Goal: Complete application form

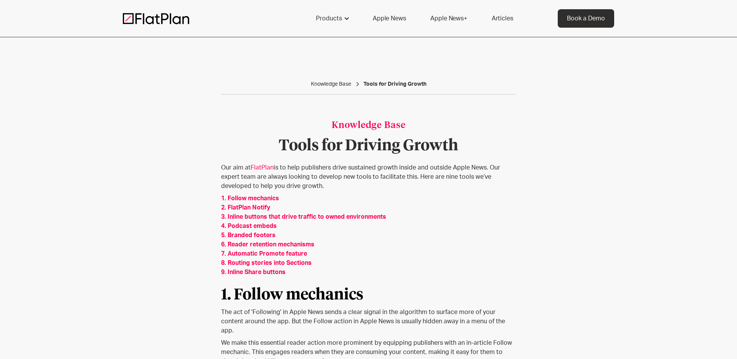
scroll to position [109, 0]
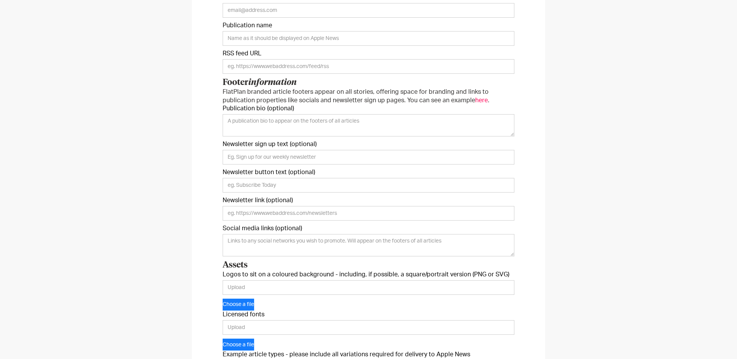
scroll to position [207, 0]
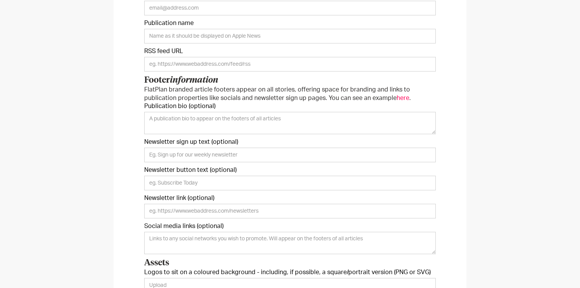
scroll to position [168, 0]
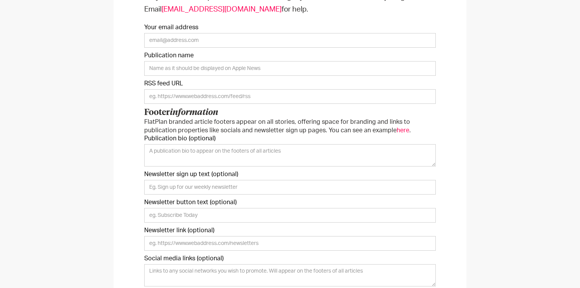
click at [55, 23] on div "We just need a few pieces of information to get you started. Unsure on anything…" at bounding box center [290, 221] width 580 height 540
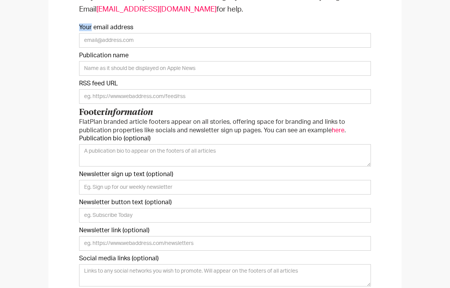
click at [407, 169] on div "We just need a few pieces of information to get you started. Unsure on anything…" at bounding box center [225, 221] width 450 height 540
click at [122, 50] on form "We just need a few pieces of information to get you started. Unsure on anything…" at bounding box center [225, 218] width 292 height 455
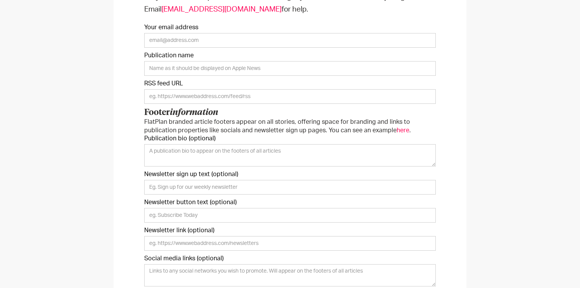
click at [410, 81] on label "RSS feed URL" at bounding box center [290, 83] width 292 height 8
